Goal: Navigation & Orientation: Find specific page/section

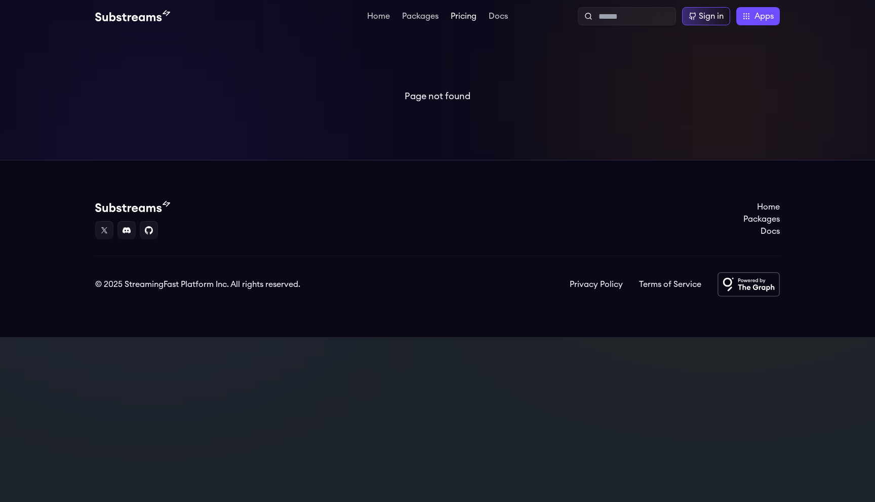
click at [470, 18] on link "Pricing" at bounding box center [463, 17] width 30 height 10
click at [153, 17] on img at bounding box center [132, 16] width 75 height 12
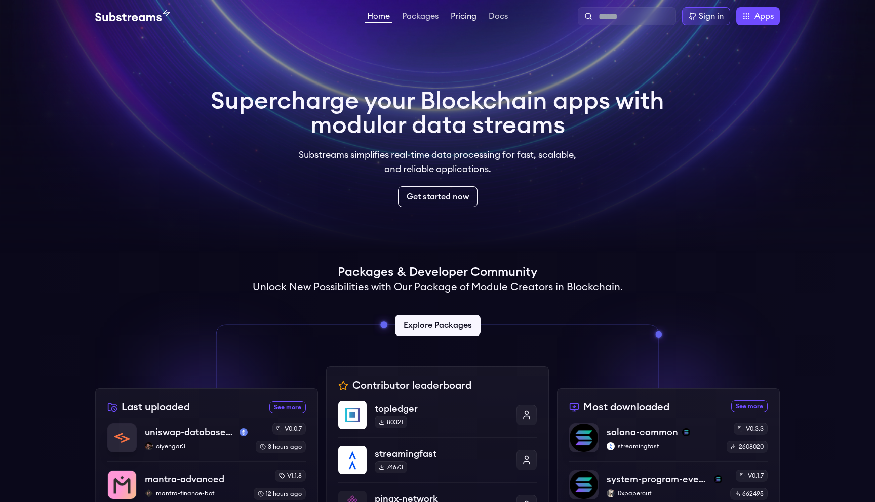
click at [471, 15] on link "Pricing" at bounding box center [463, 17] width 30 height 10
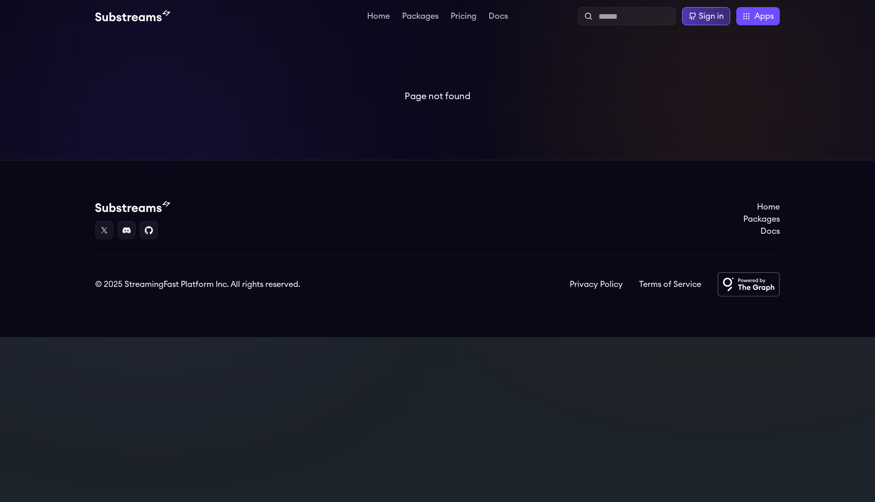
click at [709, 11] on div "Sign in" at bounding box center [710, 16] width 25 height 12
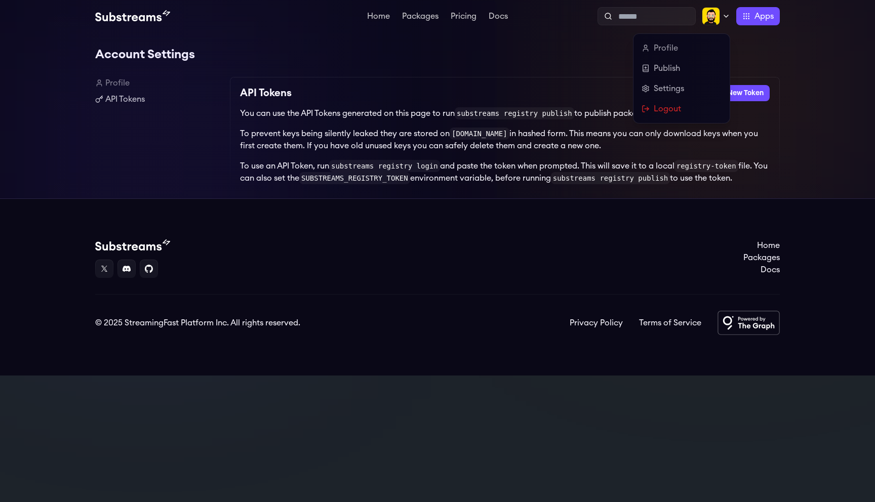
click at [712, 15] on img at bounding box center [710, 16] width 18 height 18
click at [672, 51] on link "Profile" at bounding box center [681, 48] width 80 height 12
